Goal: Task Accomplishment & Management: Use online tool/utility

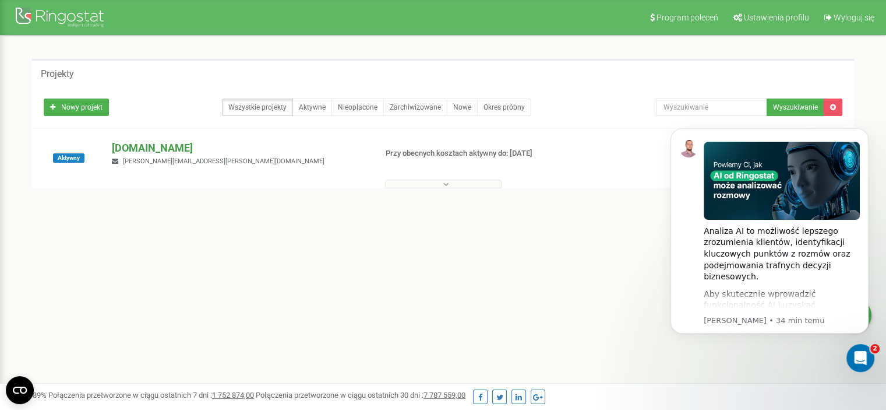
click at [138, 150] on p "[DOMAIN_NAME]" at bounding box center [239, 147] width 255 height 15
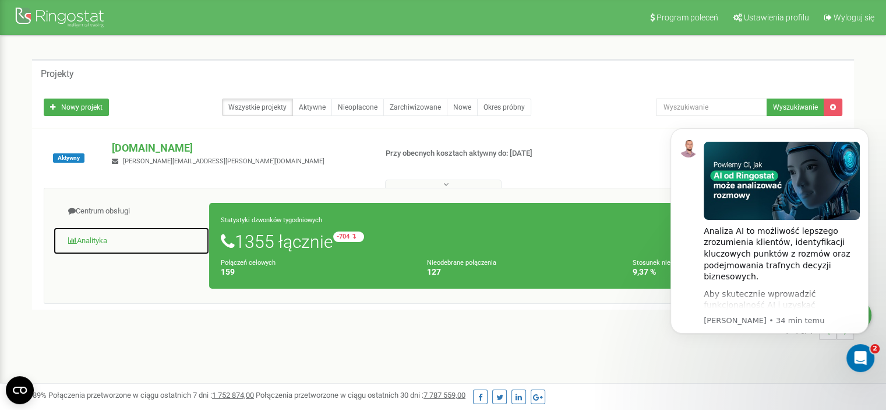
click at [93, 239] on link "Analityka" at bounding box center [131, 241] width 157 height 29
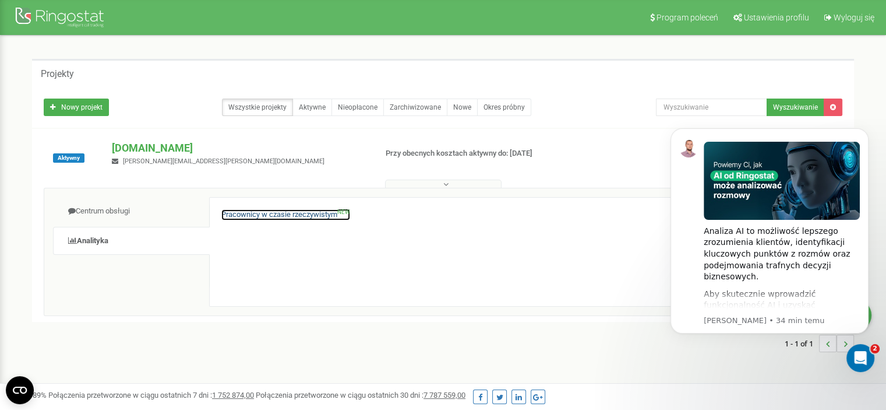
click at [297, 214] on link "Pracownicy w czasie rzeczywistym NEW" at bounding box center [285, 214] width 129 height 11
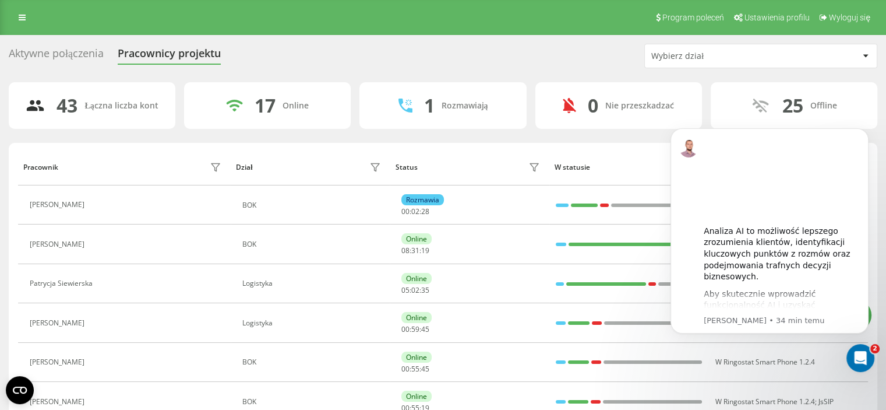
click at [66, 51] on div "Aktywne połączenia" at bounding box center [56, 56] width 95 height 18
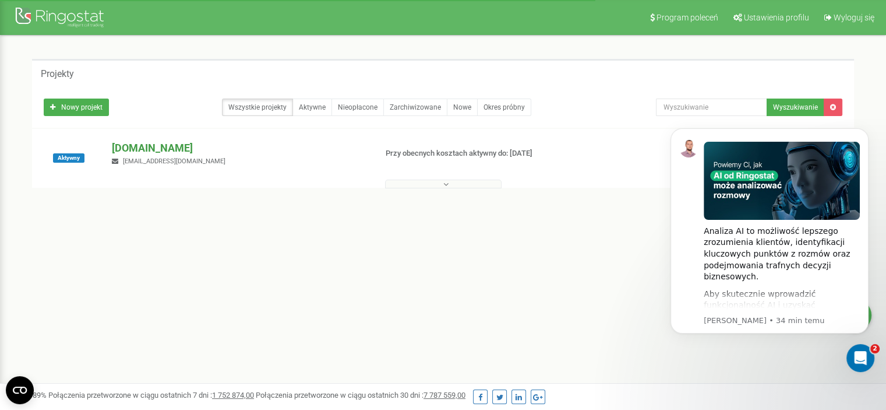
click at [137, 149] on p "[DOMAIN_NAME]" at bounding box center [239, 147] width 255 height 15
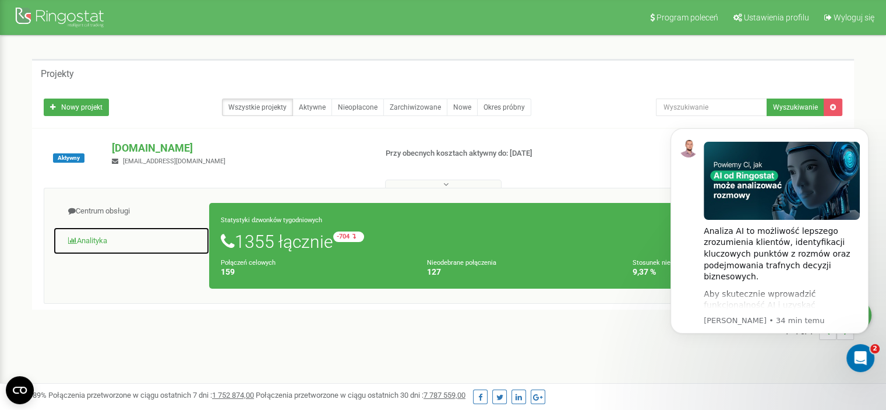
click at [92, 238] on link "Analityka" at bounding box center [131, 241] width 157 height 29
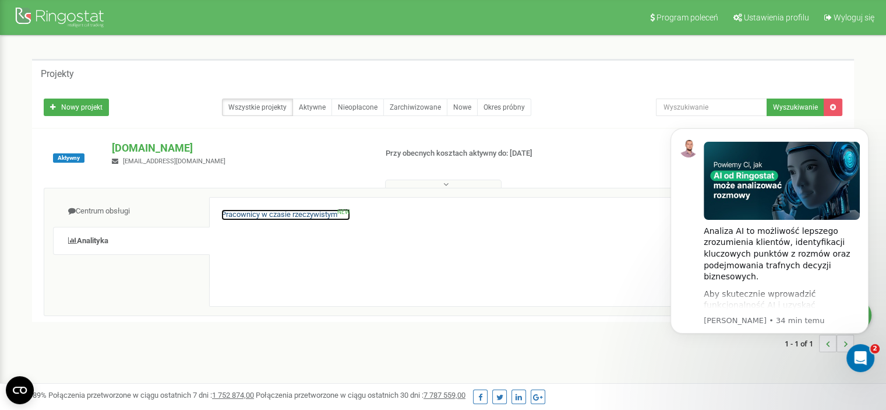
click at [250, 216] on link "Pracownicy w czasie rzeczywistym NEW" at bounding box center [285, 214] width 129 height 11
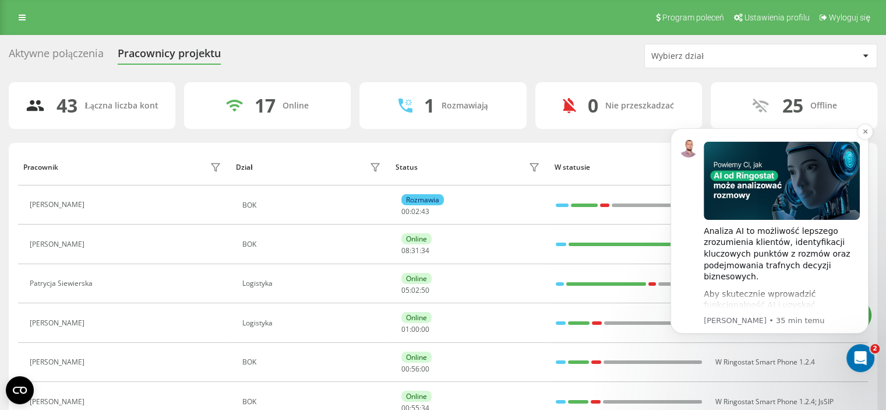
click at [827, 138] on div "Analiza AI to możliwość lepszego zrozumienia klientów, identyfikacji kluczowych…" at bounding box center [782, 223] width 156 height 175
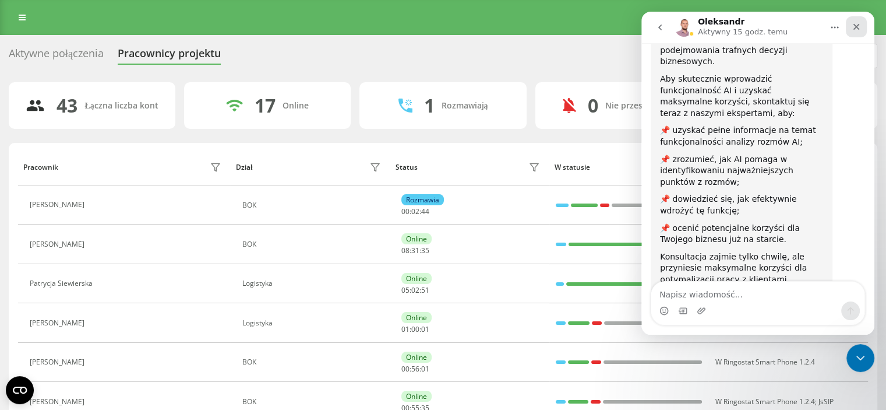
scroll to position [207, 0]
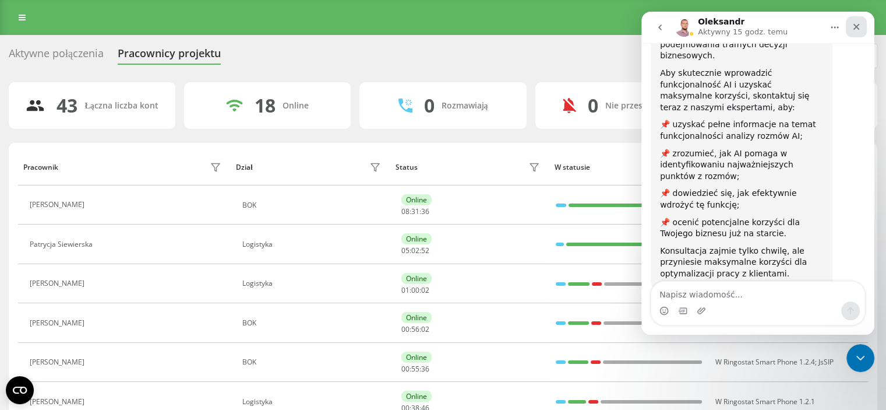
click at [860, 28] on icon "Zamknij" at bounding box center [856, 26] width 9 height 9
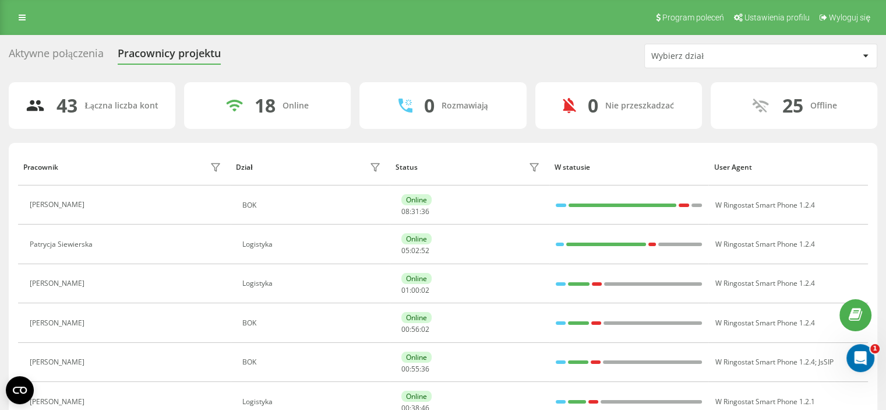
scroll to position [207, 0]
click at [829, 53] on div "Wybierz dział" at bounding box center [754, 56] width 207 height 10
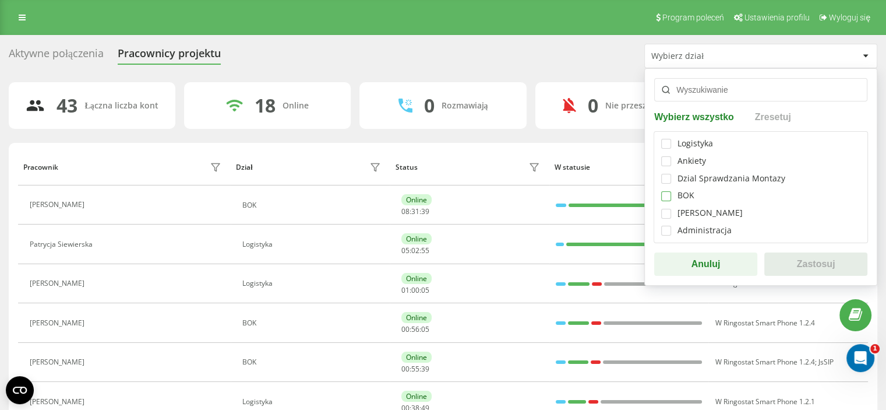
click at [667, 191] on label at bounding box center [666, 191] width 10 height 0
checkbox input "true"
click at [809, 260] on button "Zastosuj" at bounding box center [816, 263] width 103 height 23
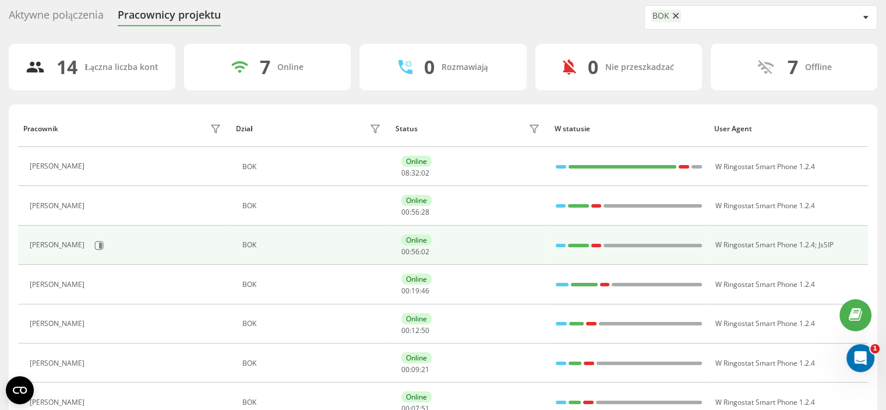
scroll to position [0, 0]
